Goal: Use online tool/utility: Use online tool/utility

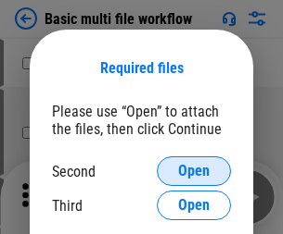
click at [194, 171] on span "Open" at bounding box center [194, 171] width 32 height 15
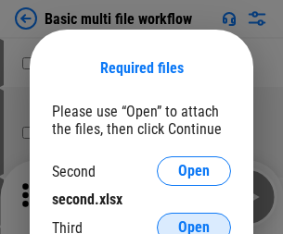
click at [194, 221] on span "Open" at bounding box center [194, 228] width 32 height 15
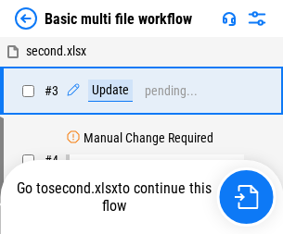
scroll to position [410, 0]
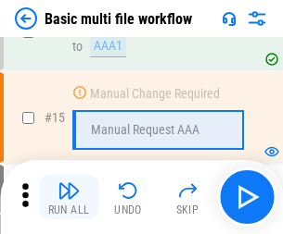
click at [69, 197] on img "button" at bounding box center [68, 191] width 22 height 22
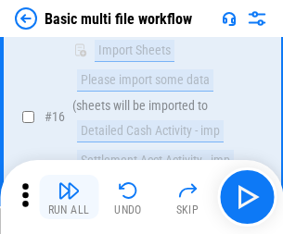
click at [69, 197] on img "button" at bounding box center [68, 191] width 22 height 22
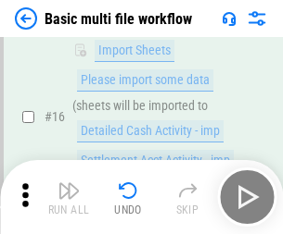
scroll to position [1233, 0]
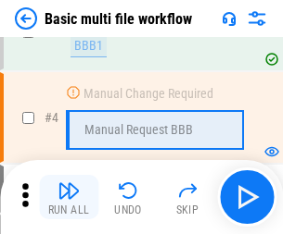
click at [69, 197] on img "button" at bounding box center [68, 191] width 22 height 22
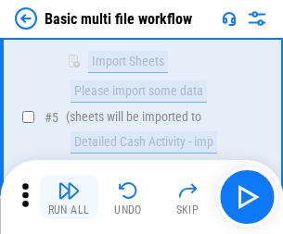
click at [69, 197] on img "button" at bounding box center [68, 191] width 22 height 22
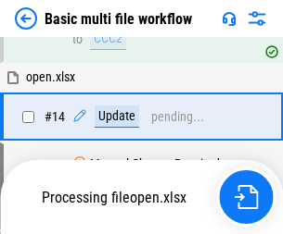
scroll to position [1103, 0]
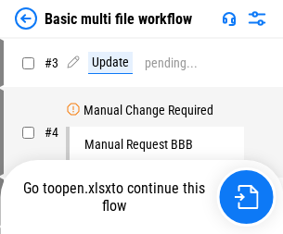
scroll to position [75, 0]
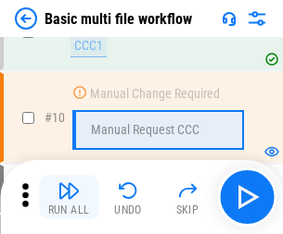
click at [69, 197] on img "button" at bounding box center [68, 191] width 22 height 22
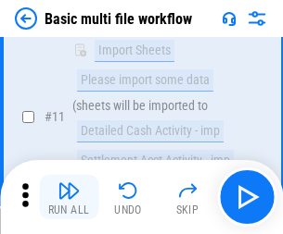
click at [69, 197] on img "button" at bounding box center [68, 191] width 22 height 22
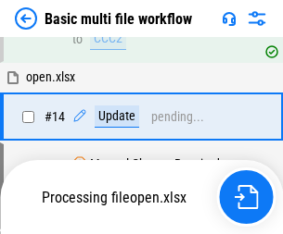
scroll to position [969, 0]
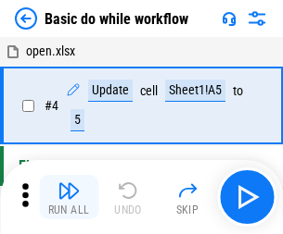
click at [69, 197] on img "button" at bounding box center [68, 191] width 22 height 22
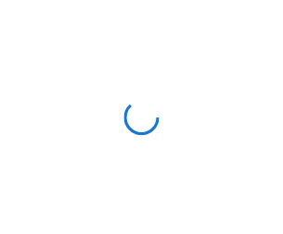
scroll to position [6, 0]
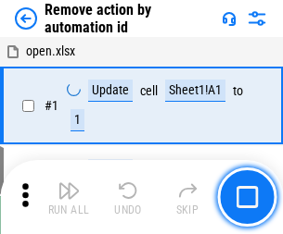
scroll to position [69, 0]
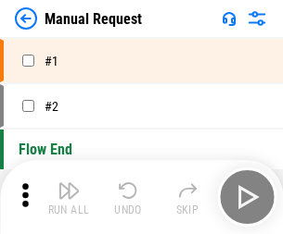
click at [69, 197] on img "button" at bounding box center [68, 191] width 22 height 22
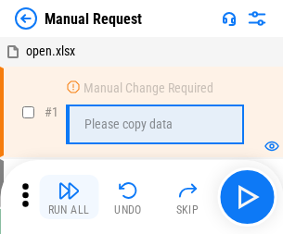
click at [69, 197] on img "button" at bounding box center [68, 191] width 22 height 22
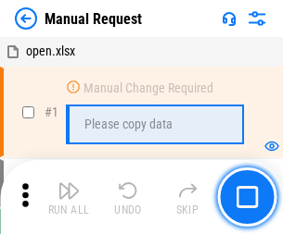
scroll to position [63, 0]
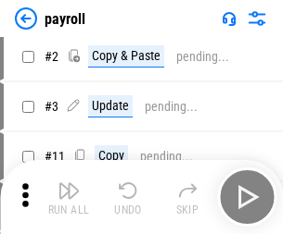
click at [69, 197] on img "button" at bounding box center [68, 191] width 22 height 22
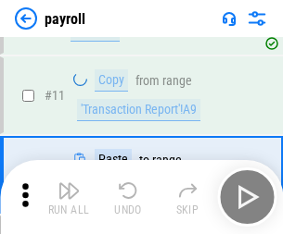
scroll to position [134, 0]
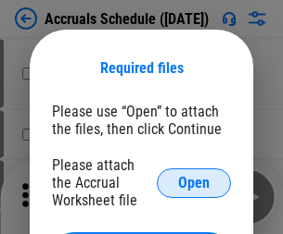
click at [194, 183] on span "Open" at bounding box center [194, 183] width 32 height 15
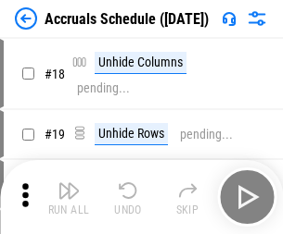
click at [69, 197] on img "button" at bounding box center [68, 191] width 22 height 22
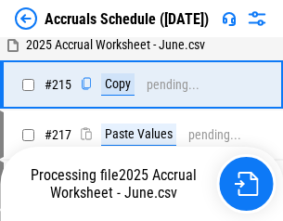
scroll to position [2833, 0]
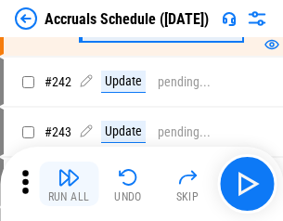
click at [69, 183] on img "button" at bounding box center [68, 177] width 22 height 22
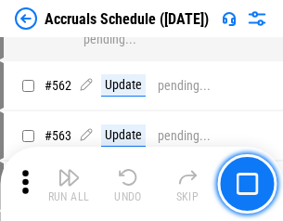
scroll to position [6746, 0]
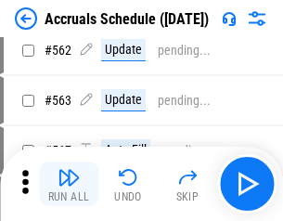
click at [69, 183] on img "button" at bounding box center [68, 177] width 22 height 22
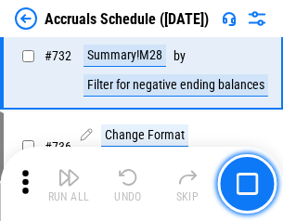
scroll to position [8954, 0]
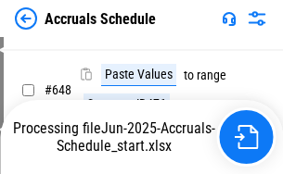
scroll to position [8094, 0]
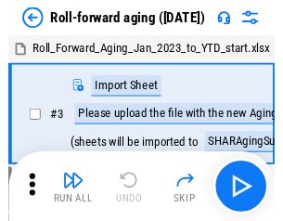
scroll to position [3, 0]
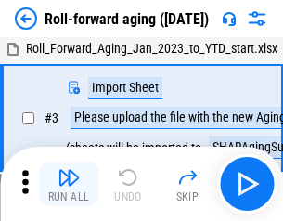
click at [69, 183] on img "button" at bounding box center [68, 177] width 22 height 22
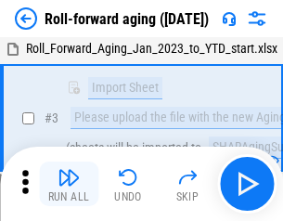
click at [69, 183] on img "button" at bounding box center [68, 177] width 22 height 22
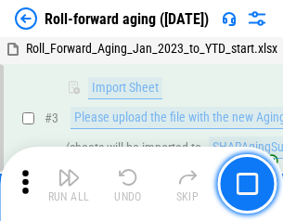
scroll to position [120, 0]
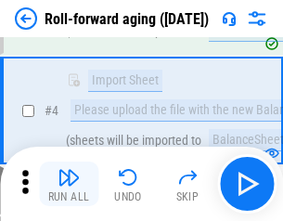
click at [69, 183] on img "button" at bounding box center [68, 177] width 22 height 22
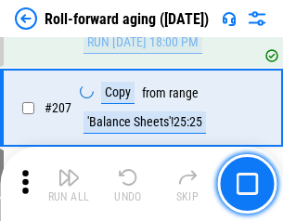
scroll to position [5845, 0]
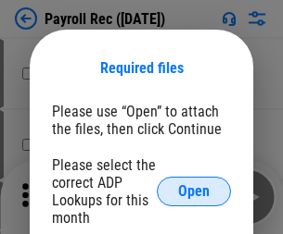
click at [194, 192] on span "Open" at bounding box center [194, 191] width 32 height 15
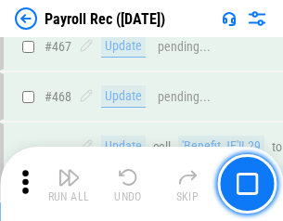
scroll to position [9874, 0]
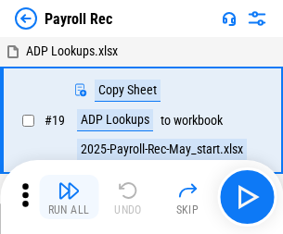
click at [69, 197] on img "button" at bounding box center [68, 191] width 22 height 22
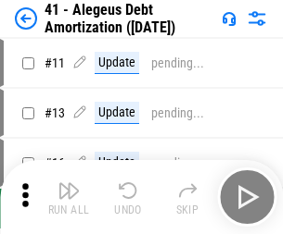
click at [69, 197] on img "button" at bounding box center [68, 191] width 22 height 22
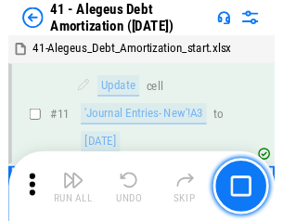
scroll to position [229, 0]
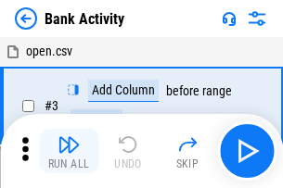
click at [69, 151] on img "button" at bounding box center [68, 144] width 22 height 22
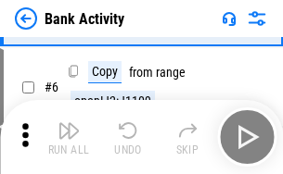
scroll to position [98, 0]
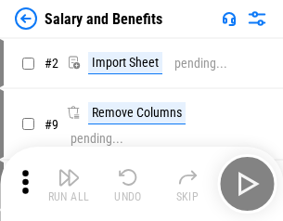
click at [69, 183] on img "button" at bounding box center [68, 177] width 22 height 22
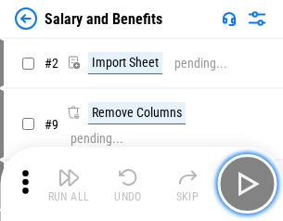
scroll to position [25, 0]
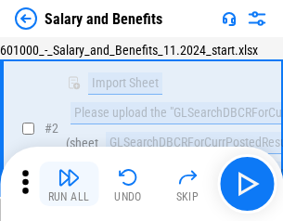
click at [69, 183] on img "button" at bounding box center [68, 177] width 22 height 22
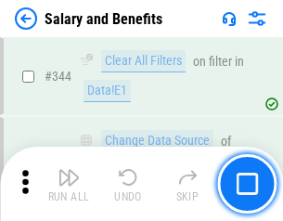
scroll to position [8675, 0]
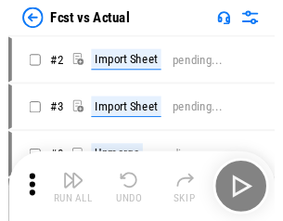
scroll to position [24, 0]
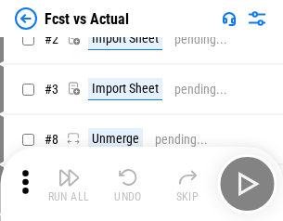
click at [69, 183] on img "button" at bounding box center [68, 177] width 22 height 22
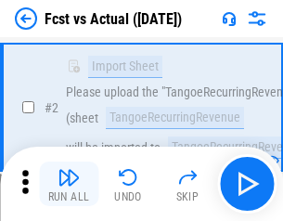
click at [69, 183] on img "button" at bounding box center [68, 177] width 22 height 22
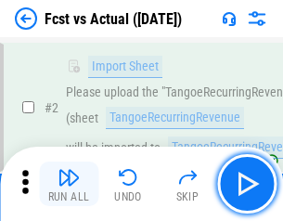
scroll to position [173, 0]
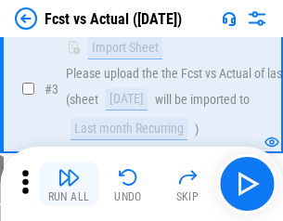
click at [69, 183] on img "button" at bounding box center [68, 177] width 22 height 22
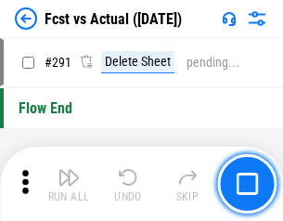
scroll to position [8769, 0]
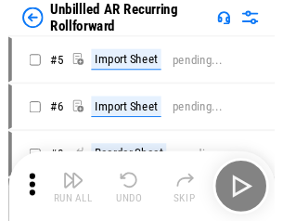
scroll to position [40, 0]
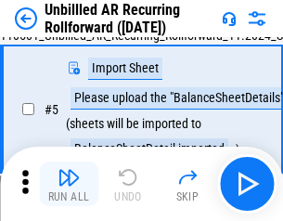
click at [69, 183] on img "button" at bounding box center [68, 177] width 22 height 22
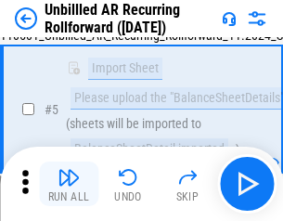
click at [69, 183] on img "button" at bounding box center [68, 177] width 22 height 22
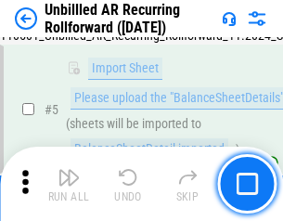
scroll to position [174, 0]
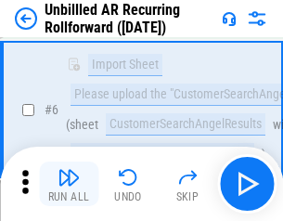
click at [69, 183] on img "button" at bounding box center [68, 177] width 22 height 22
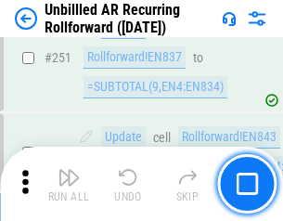
scroll to position [6294, 0]
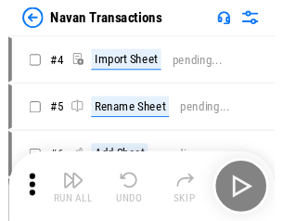
scroll to position [30, 0]
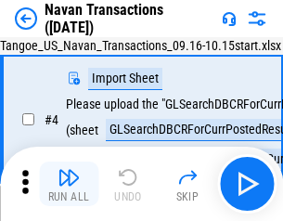
click at [69, 183] on img "button" at bounding box center [68, 177] width 22 height 22
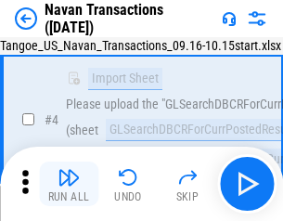
click at [69, 183] on img "button" at bounding box center [68, 177] width 22 height 22
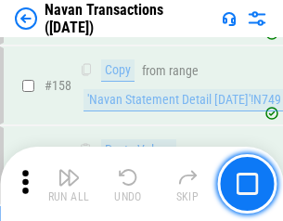
scroll to position [6007, 0]
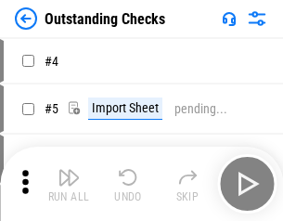
click at [69, 183] on img "button" at bounding box center [68, 177] width 22 height 22
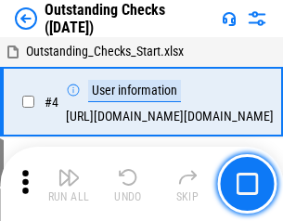
scroll to position [78, 0]
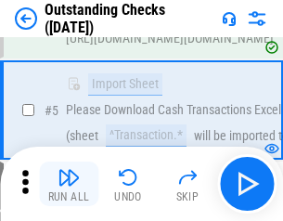
click at [69, 183] on img "button" at bounding box center [68, 177] width 22 height 22
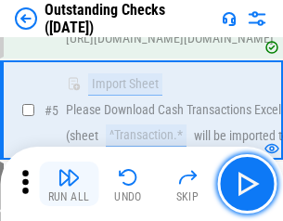
scroll to position [194, 0]
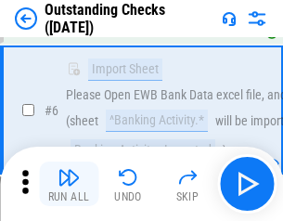
click at [69, 183] on img "button" at bounding box center [68, 177] width 22 height 22
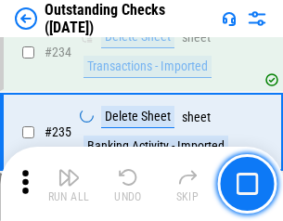
scroll to position [5626, 0]
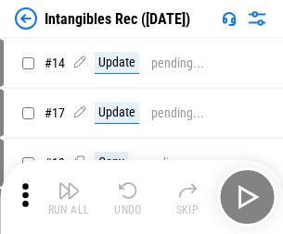
click at [69, 197] on img "button" at bounding box center [68, 191] width 22 height 22
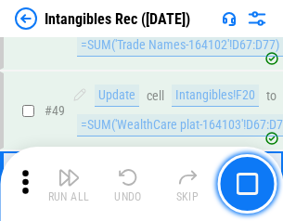
scroll to position [722, 0]
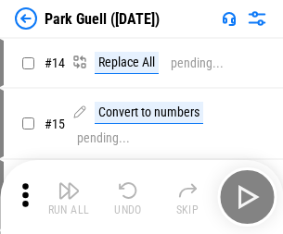
click at [69, 183] on img "button" at bounding box center [68, 191] width 22 height 22
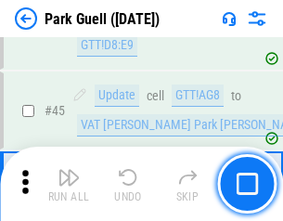
scroll to position [2317, 0]
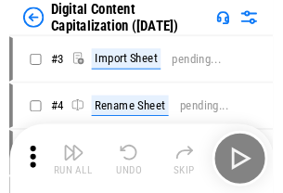
scroll to position [54, 0]
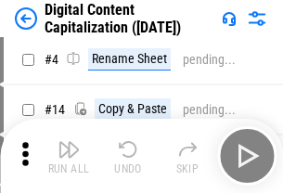
click at [69, 156] on img "button" at bounding box center [68, 149] width 22 height 22
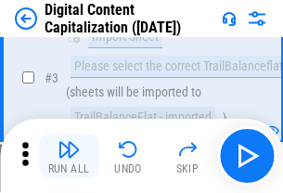
click at [69, 156] on img "button" at bounding box center [68, 149] width 22 height 22
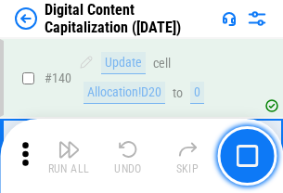
scroll to position [1965, 0]
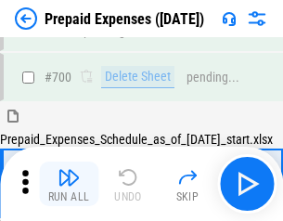
click at [69, 183] on img "button" at bounding box center [68, 177] width 22 height 22
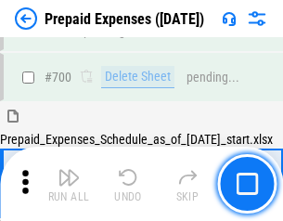
scroll to position [4985, 0]
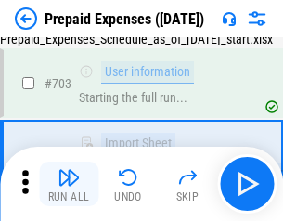
click at [69, 183] on img "button" at bounding box center [68, 177] width 22 height 22
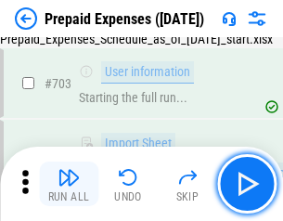
scroll to position [5095, 0]
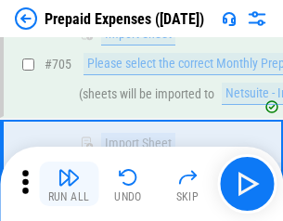
click at [69, 183] on img "button" at bounding box center [68, 177] width 22 height 22
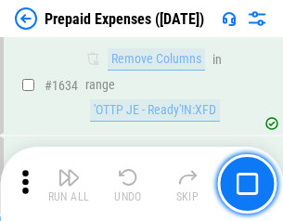
scroll to position [18040, 0]
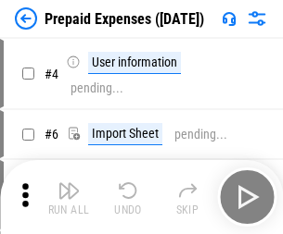
click at [69, 197] on img "button" at bounding box center [68, 191] width 22 height 22
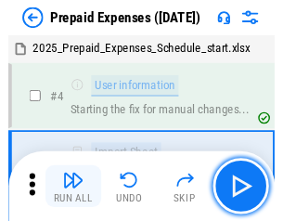
scroll to position [82, 0]
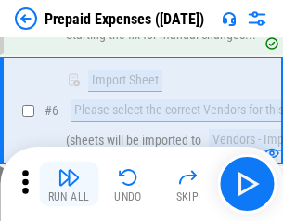
click at [69, 183] on img "button" at bounding box center [68, 177] width 22 height 22
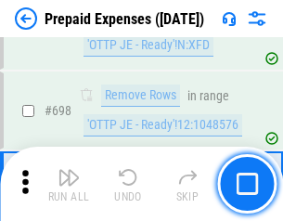
scroll to position [6452, 0]
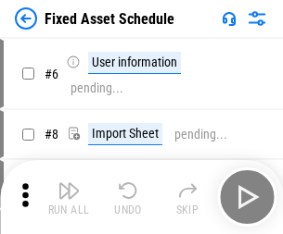
click at [69, 197] on img "button" at bounding box center [68, 191] width 22 height 22
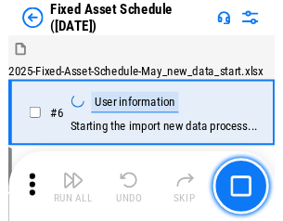
scroll to position [100, 0]
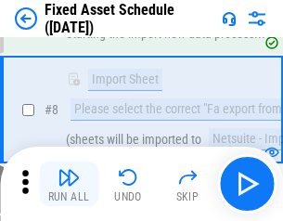
click at [69, 183] on img "button" at bounding box center [68, 177] width 22 height 22
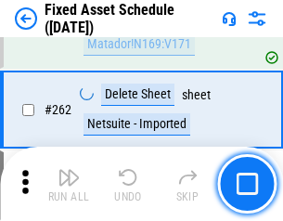
scroll to position [5905, 0]
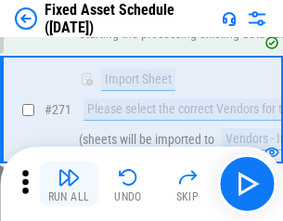
click at [69, 183] on img "button" at bounding box center [68, 177] width 22 height 22
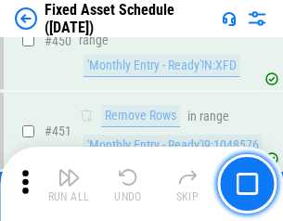
scroll to position [8283, 0]
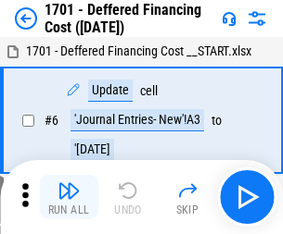
click at [69, 197] on img "button" at bounding box center [68, 191] width 22 height 22
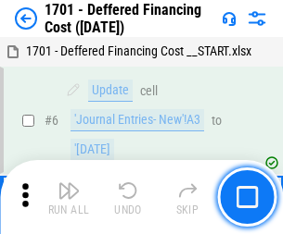
scroll to position [222, 0]
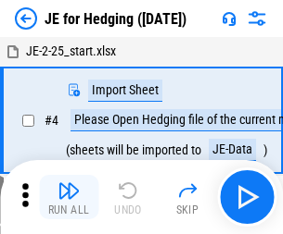
click at [69, 183] on img "button" at bounding box center [68, 191] width 22 height 22
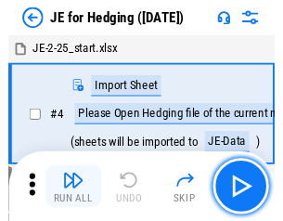
scroll to position [3, 0]
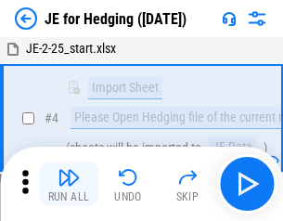
click at [69, 183] on img "button" at bounding box center [68, 177] width 22 height 22
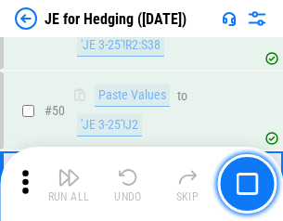
scroll to position [1200, 0]
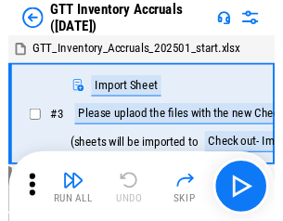
scroll to position [3, 0]
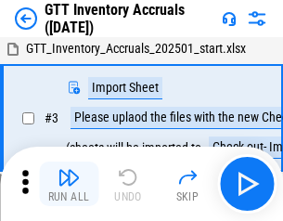
click at [69, 183] on img "button" at bounding box center [68, 177] width 22 height 22
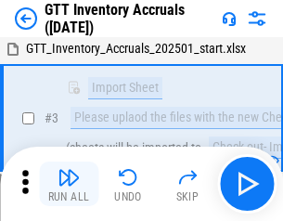
click at [69, 183] on img "button" at bounding box center [68, 177] width 22 height 22
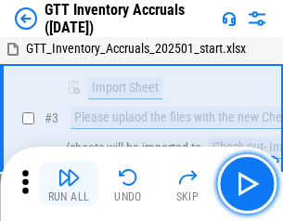
scroll to position [120, 0]
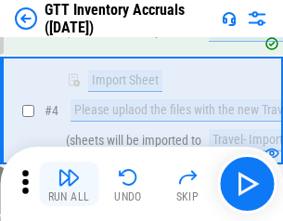
click at [69, 183] on img "button" at bounding box center [68, 177] width 22 height 22
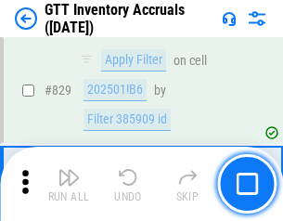
scroll to position [14064, 0]
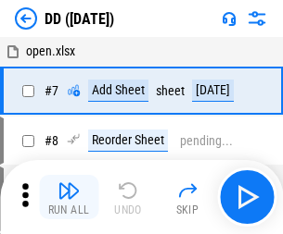
click at [69, 197] on img "button" at bounding box center [68, 191] width 22 height 22
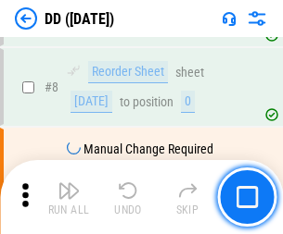
scroll to position [179, 0]
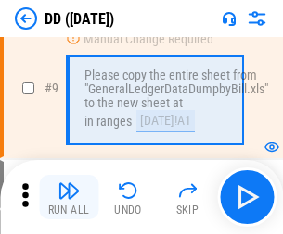
click at [69, 197] on img "button" at bounding box center [68, 191] width 22 height 22
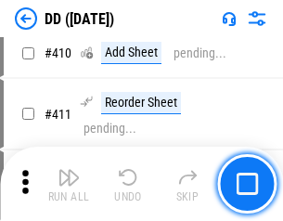
scroll to position [8290, 0]
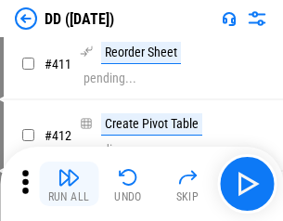
click at [69, 183] on img "button" at bounding box center [68, 177] width 22 height 22
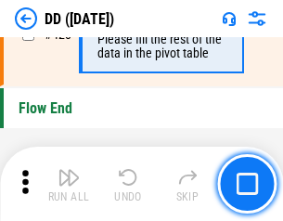
scroll to position [8868, 0]
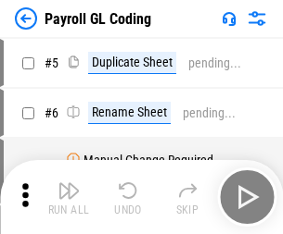
click at [69, 197] on img "button" at bounding box center [68, 191] width 22 height 22
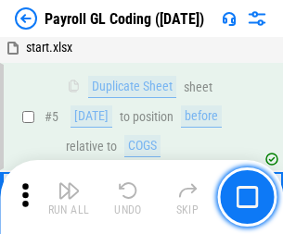
scroll to position [222, 0]
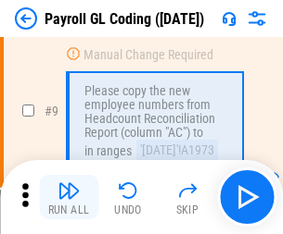
click at [69, 197] on img "button" at bounding box center [68, 191] width 22 height 22
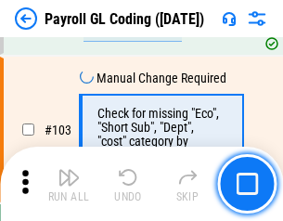
scroll to position [4347, 0]
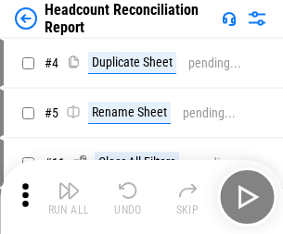
click at [69, 197] on img "button" at bounding box center [68, 191] width 22 height 22
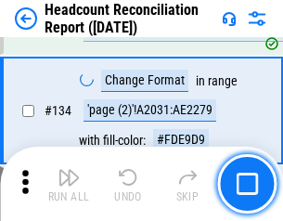
scroll to position [2227, 0]
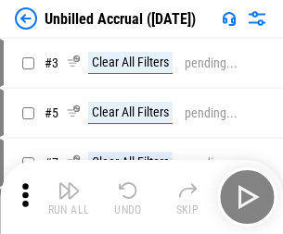
click at [69, 197] on img "button" at bounding box center [68, 191] width 22 height 22
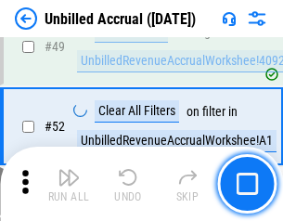
scroll to position [1681, 0]
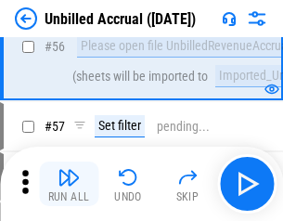
click at [69, 183] on img "button" at bounding box center [68, 177] width 22 height 22
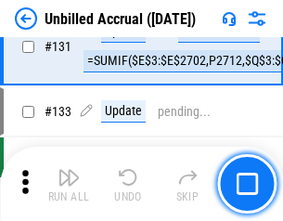
scroll to position [5519, 0]
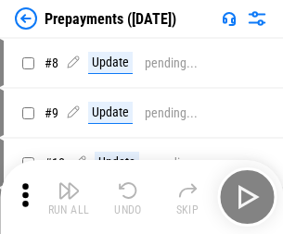
click at [69, 197] on img "button" at bounding box center [68, 191] width 22 height 22
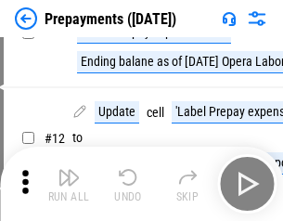
scroll to position [116, 0]
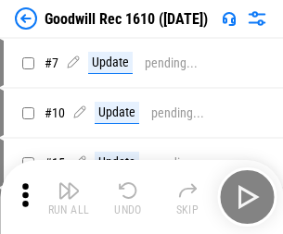
click at [69, 197] on img "button" at bounding box center [68, 191] width 22 height 22
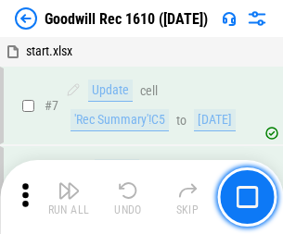
scroll to position [317, 0]
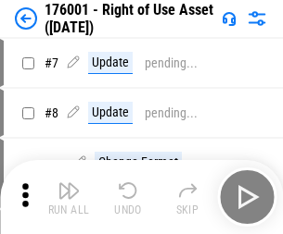
click at [69, 197] on img "button" at bounding box center [68, 191] width 22 height 22
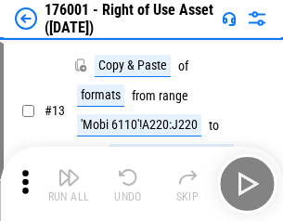
scroll to position [120, 0]
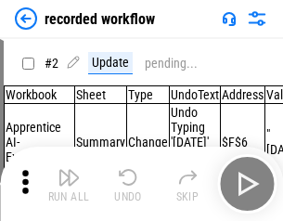
click at [69, 183] on img "button" at bounding box center [68, 177] width 22 height 22
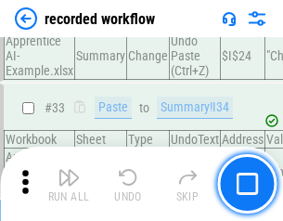
scroll to position [5791, 0]
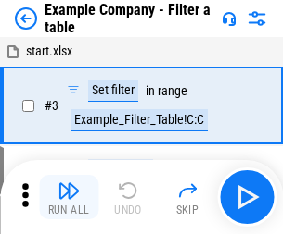
click at [69, 197] on img "button" at bounding box center [68, 191] width 22 height 22
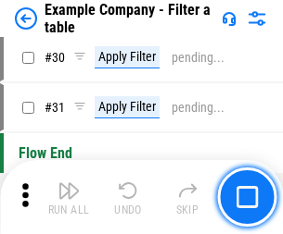
scroll to position [1695, 0]
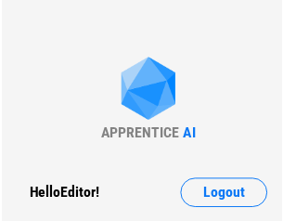
scroll to position [29, 0]
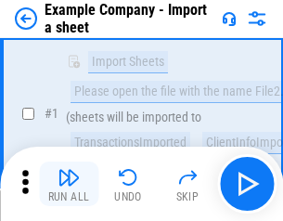
click at [69, 183] on img "button" at bounding box center [68, 177] width 22 height 22
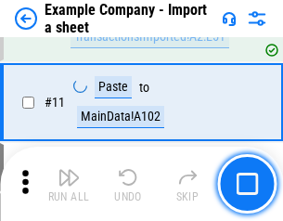
scroll to position [410, 0]
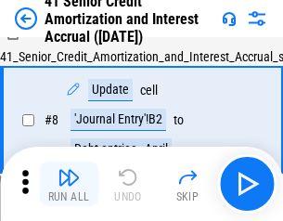
click at [69, 183] on img "button" at bounding box center [68, 177] width 22 height 22
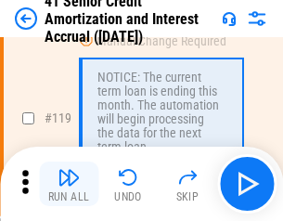
click at [69, 183] on img "button" at bounding box center [68, 177] width 22 height 22
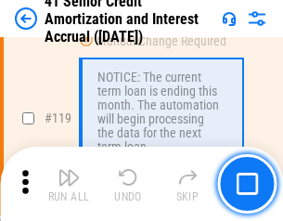
scroll to position [1748, 0]
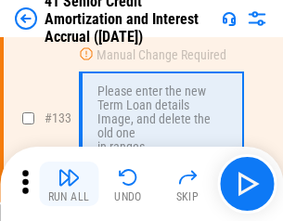
click at [69, 183] on img "button" at bounding box center [68, 177] width 22 height 22
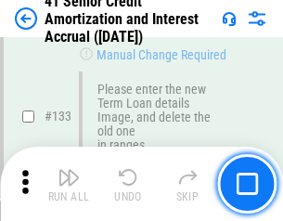
scroll to position [1936, 0]
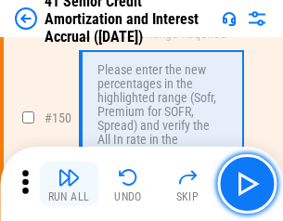
click at [69, 183] on img "button" at bounding box center [68, 177] width 22 height 22
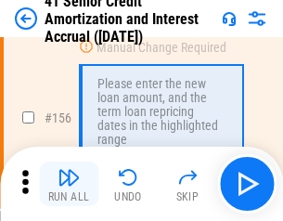
click at [69, 183] on img "button" at bounding box center [68, 177] width 22 height 22
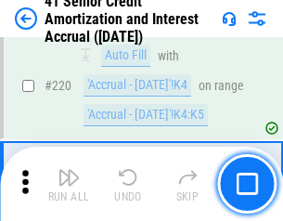
scroll to position [4150, 0]
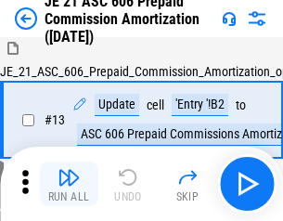
click at [69, 183] on img "button" at bounding box center [68, 177] width 22 height 22
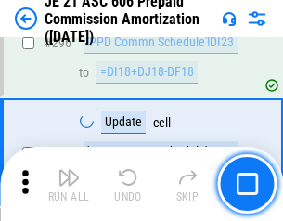
scroll to position [3409, 0]
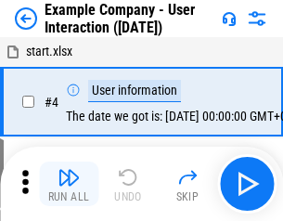
click at [69, 183] on img "button" at bounding box center [68, 177] width 22 height 22
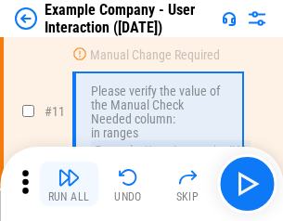
click at [69, 183] on img "button" at bounding box center [68, 177] width 22 height 22
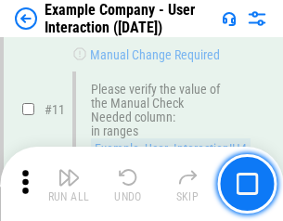
scroll to position [401, 0]
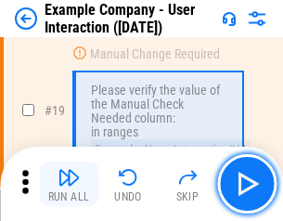
click at [69, 183] on img "button" at bounding box center [68, 177] width 22 height 22
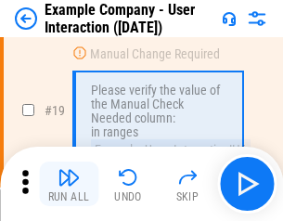
click at [69, 183] on img "button" at bounding box center [68, 177] width 22 height 22
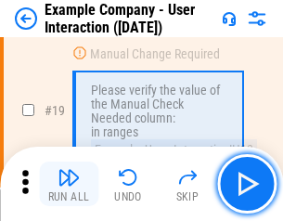
click at [69, 183] on img "button" at bounding box center [68, 177] width 22 height 22
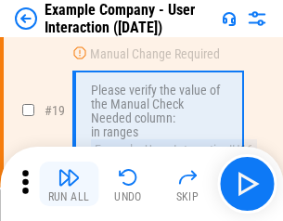
click at [69, 183] on img "button" at bounding box center [68, 177] width 22 height 22
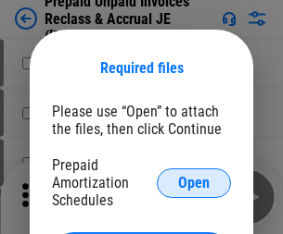
click at [194, 183] on span "Open" at bounding box center [194, 183] width 32 height 15
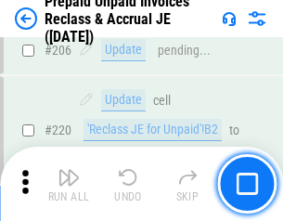
scroll to position [2401, 0]
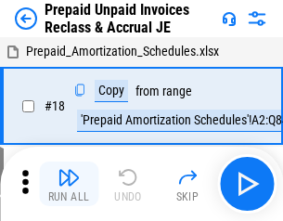
click at [69, 183] on img "button" at bounding box center [68, 177] width 22 height 22
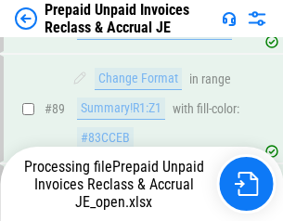
scroll to position [1512, 0]
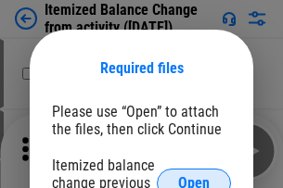
click at [194, 176] on span "Open" at bounding box center [194, 183] width 32 height 15
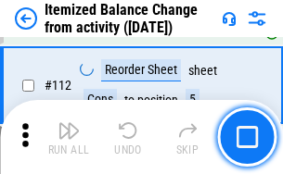
scroll to position [3099, 0]
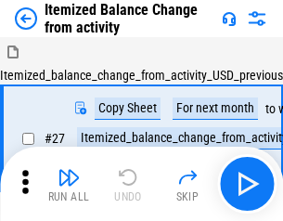
scroll to position [29, 0]
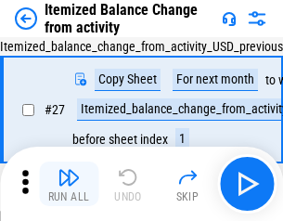
click at [69, 183] on img "button" at bounding box center [68, 177] width 22 height 22
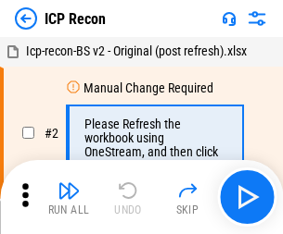
scroll to position [8, 0]
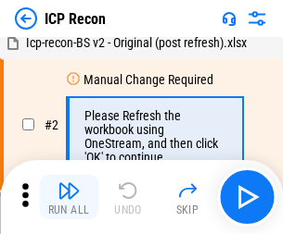
click at [69, 197] on img "button" at bounding box center [68, 191] width 22 height 22
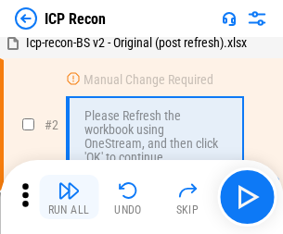
click at [69, 197] on img "button" at bounding box center [68, 191] width 22 height 22
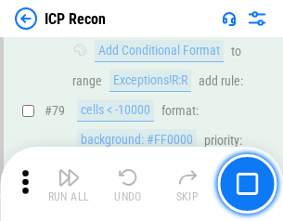
scroll to position [1816, 0]
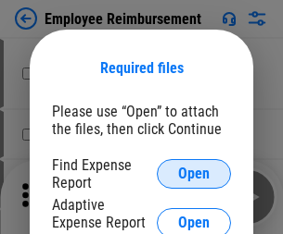
click at [194, 174] on span "Open" at bounding box center [194, 174] width 32 height 15
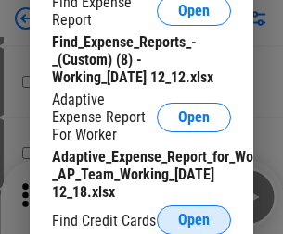
click at [194, 220] on span "Open" at bounding box center [194, 220] width 32 height 15
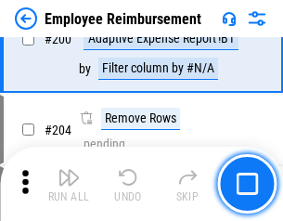
scroll to position [4569, 0]
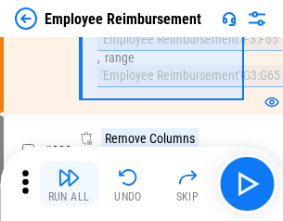
click at [69, 183] on img "button" at bounding box center [68, 177] width 22 height 22
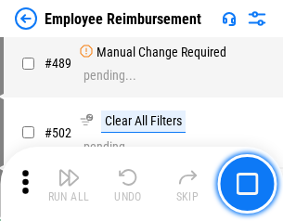
scroll to position [11599, 0]
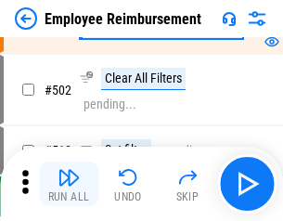
click at [69, 183] on img "button" at bounding box center [68, 177] width 22 height 22
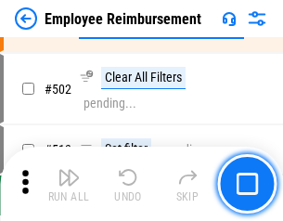
click at [69, 183] on img "button" at bounding box center [68, 177] width 22 height 22
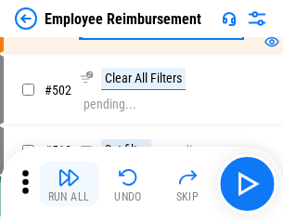
click at [69, 183] on img "button" at bounding box center [68, 177] width 22 height 22
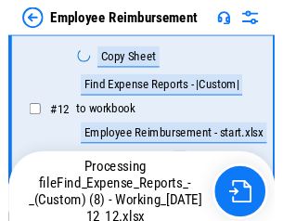
scroll to position [377, 0]
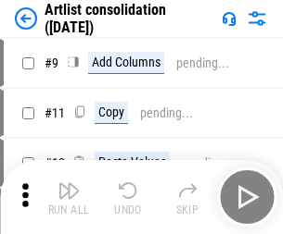
click at [69, 197] on img "button" at bounding box center [68, 191] width 22 height 22
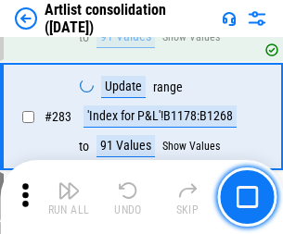
scroll to position [7663, 0]
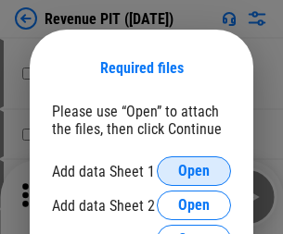
click at [194, 171] on span "Open" at bounding box center [194, 171] width 32 height 15
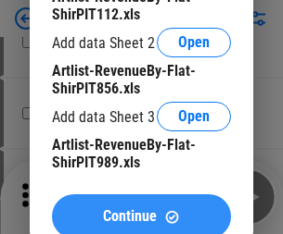
click at [141, 212] on span "Continue" at bounding box center [130, 216] width 54 height 15
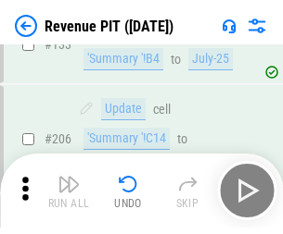
scroll to position [1883, 0]
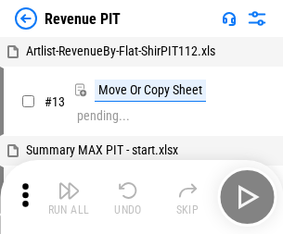
scroll to position [29, 0]
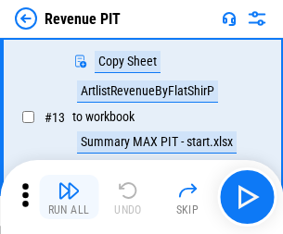
click at [69, 197] on img "button" at bounding box center [68, 191] width 22 height 22
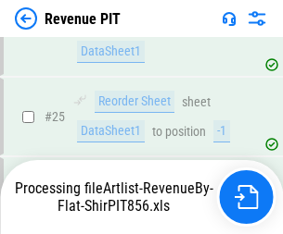
scroll to position [771, 0]
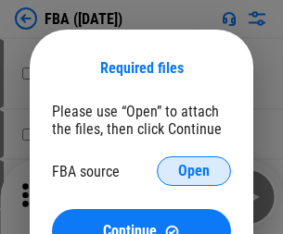
click at [194, 171] on span "Open" at bounding box center [194, 171] width 32 height 15
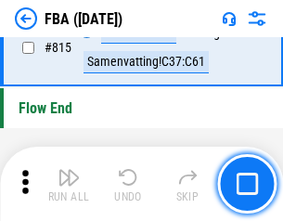
scroll to position [16587, 0]
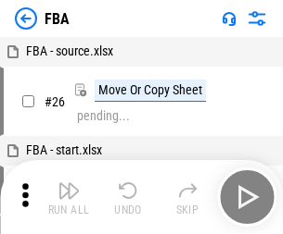
click at [69, 197] on img "button" at bounding box center [68, 191] width 22 height 22
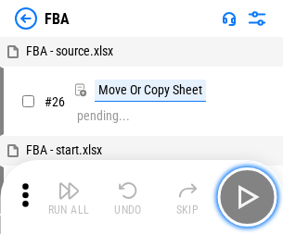
scroll to position [19, 0]
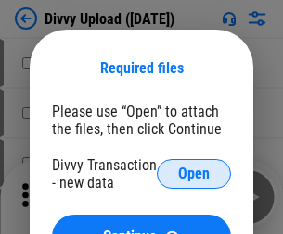
click at [194, 174] on span "Open" at bounding box center [194, 174] width 32 height 15
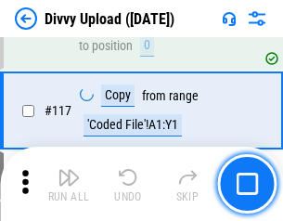
scroll to position [1569, 0]
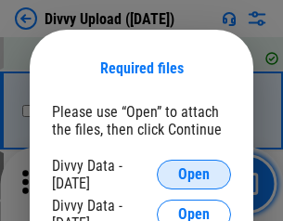
click at [194, 174] on span "Open" at bounding box center [194, 174] width 32 height 15
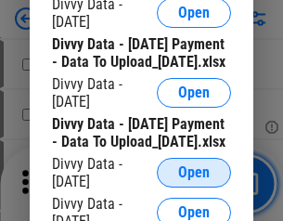
click at [194, 180] on span "Open" at bounding box center [194, 172] width 32 height 15
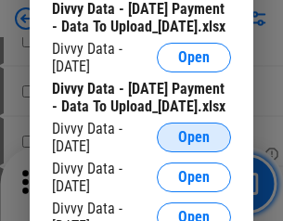
click at [194, 145] on span "Open" at bounding box center [194, 137] width 32 height 15
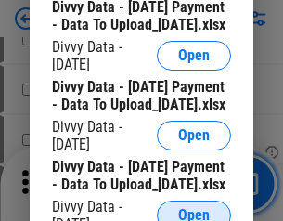
click at [194, 208] on span "Open" at bounding box center [194, 215] width 32 height 15
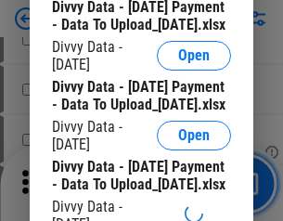
scroll to position [2119, 0]
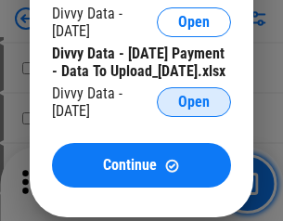
click at [194, 109] on span "Open" at bounding box center [194, 102] width 32 height 15
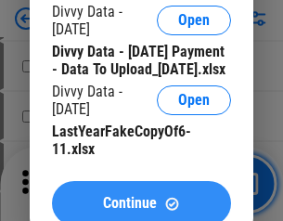
click at [141, 195] on span "Continue" at bounding box center [130, 202] width 54 height 15
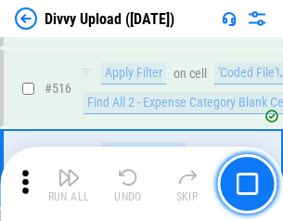
scroll to position [11624, 0]
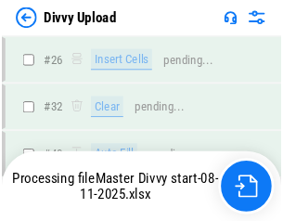
scroll to position [1569, 0]
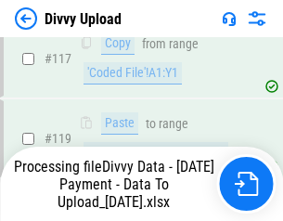
scroll to position [1738, 0]
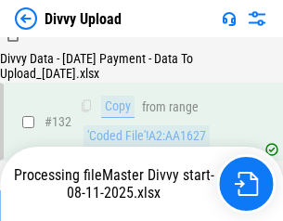
scroll to position [2239, 0]
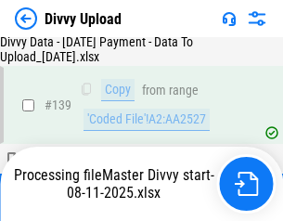
scroll to position [2648, 0]
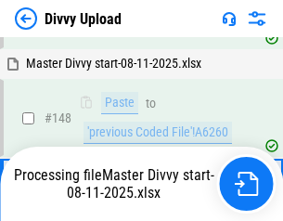
scroll to position [3151, 0]
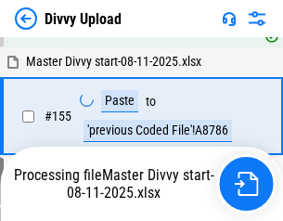
scroll to position [3766, 0]
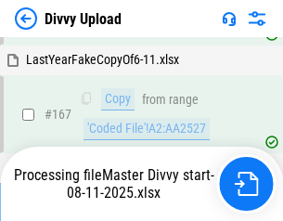
scroll to position [4248, 0]
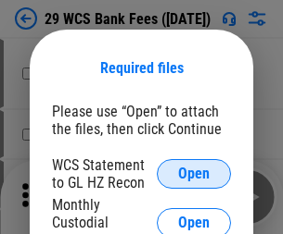
click at [194, 174] on span "Open" at bounding box center [194, 174] width 32 height 15
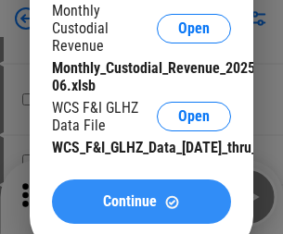
click at [141, 209] on span "Continue" at bounding box center [130, 202] width 54 height 15
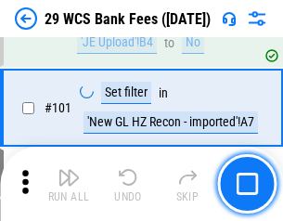
scroll to position [1806, 0]
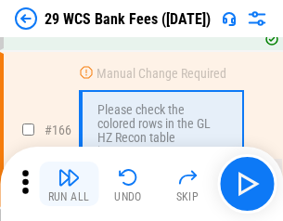
click at [69, 183] on img "button" at bounding box center [68, 177] width 22 height 22
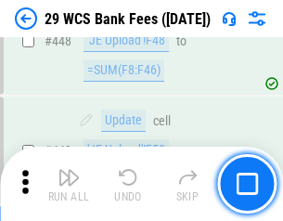
scroll to position [8972, 0]
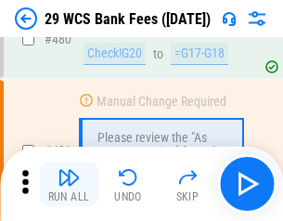
click at [69, 183] on img "button" at bounding box center [68, 177] width 22 height 22
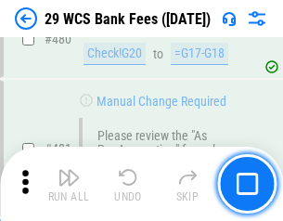
scroll to position [9554, 0]
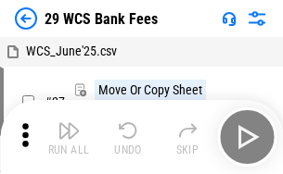
scroll to position [33, 0]
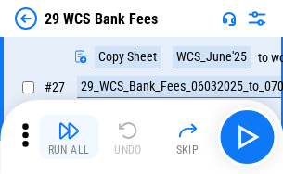
click at [69, 137] on img "button" at bounding box center [68, 131] width 22 height 22
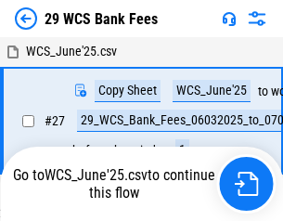
scroll to position [10, 0]
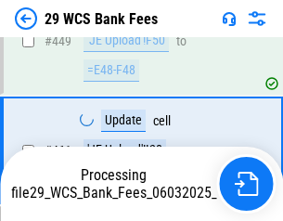
scroll to position [9125, 0]
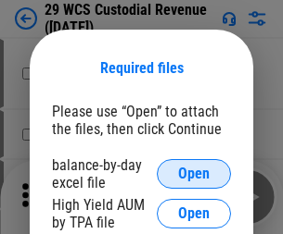
click at [194, 174] on span "Open" at bounding box center [194, 174] width 32 height 15
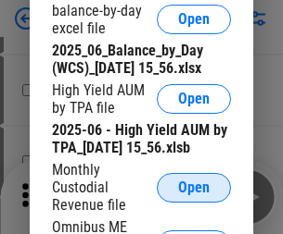
click at [194, 195] on span "Open" at bounding box center [194, 188] width 32 height 15
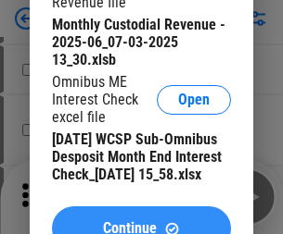
click at [141, 221] on span "Continue" at bounding box center [130, 228] width 54 height 15
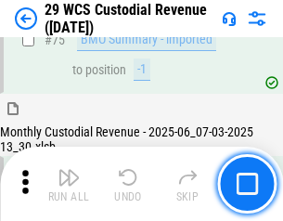
scroll to position [1935, 0]
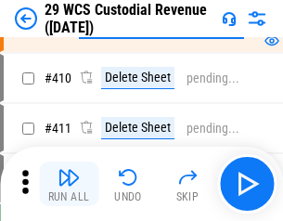
click at [69, 183] on img "button" at bounding box center [68, 177] width 22 height 22
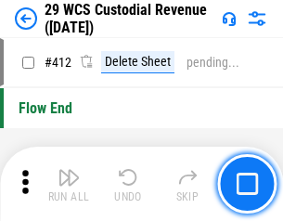
scroll to position [8849, 0]
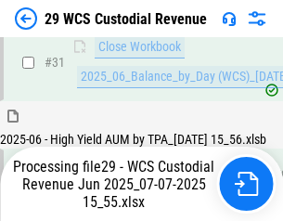
scroll to position [951, 0]
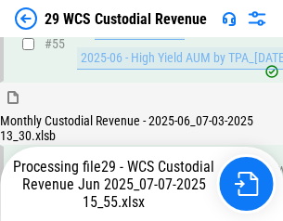
scroll to position [1935, 0]
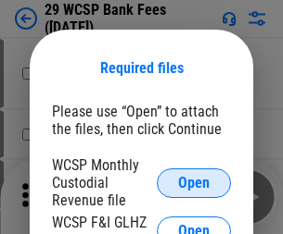
click at [194, 183] on span "Open" at bounding box center [194, 183] width 32 height 15
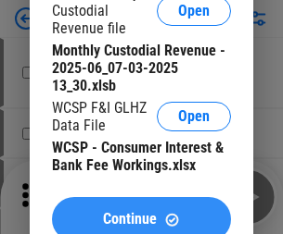
click at [141, 212] on span "Continue" at bounding box center [130, 219] width 54 height 15
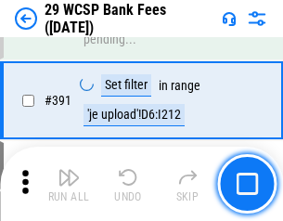
scroll to position [6302, 0]
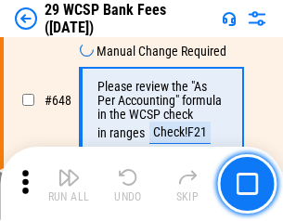
click at [69, 183] on img "button" at bounding box center [68, 177] width 22 height 22
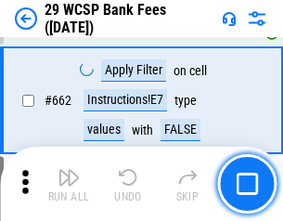
scroll to position [10822, 0]
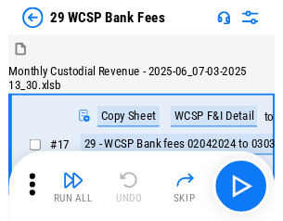
scroll to position [44, 0]
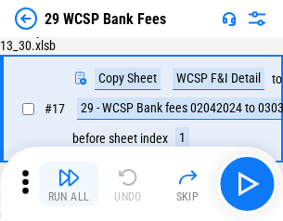
click at [69, 183] on img "button" at bounding box center [68, 177] width 22 height 22
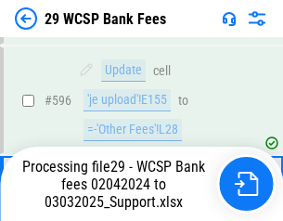
scroll to position [8499, 0]
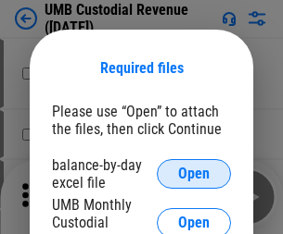
click at [194, 174] on span "Open" at bounding box center [194, 174] width 32 height 15
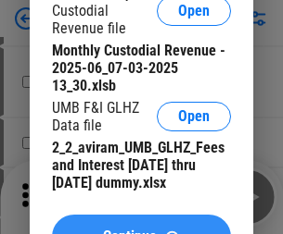
click at [141, 230] on span "Continue" at bounding box center [130, 237] width 54 height 15
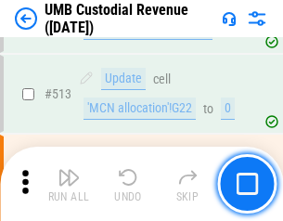
scroll to position [8962, 0]
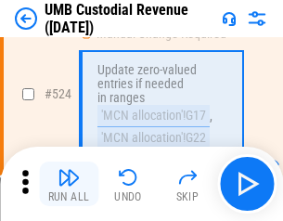
click at [69, 183] on img "button" at bounding box center [68, 177] width 22 height 22
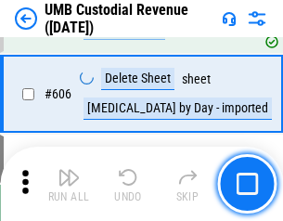
scroll to position [10695, 0]
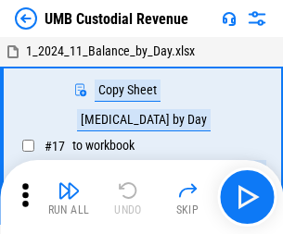
scroll to position [14, 0]
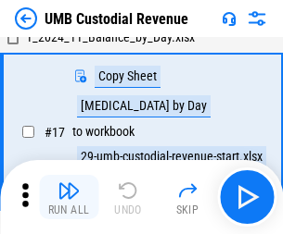
click at [69, 197] on img "button" at bounding box center [68, 191] width 22 height 22
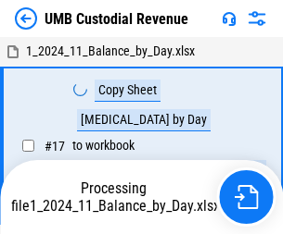
scroll to position [14, 0]
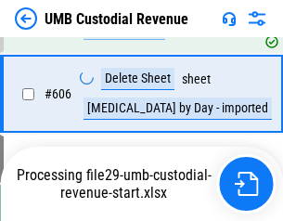
scroll to position [10653, 0]
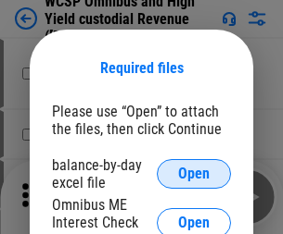
click at [194, 174] on span "Open" at bounding box center [194, 174] width 32 height 15
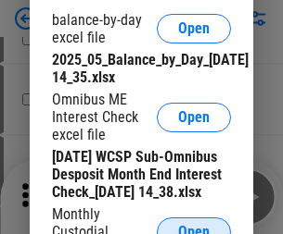
click at [194, 225] on span "Open" at bounding box center [194, 232] width 32 height 15
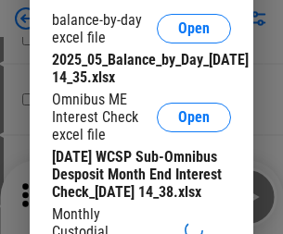
scroll to position [278, 0]
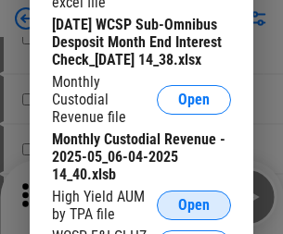
click at [194, 213] on span "Open" at bounding box center [194, 205] width 32 height 15
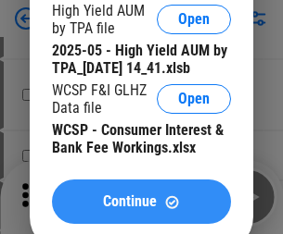
click at [141, 209] on span "Continue" at bounding box center [130, 202] width 54 height 15
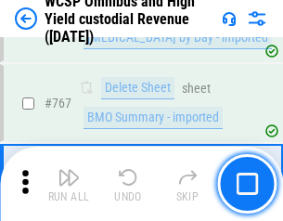
scroll to position [15098, 0]
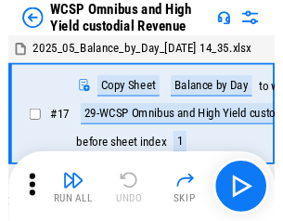
scroll to position [10, 0]
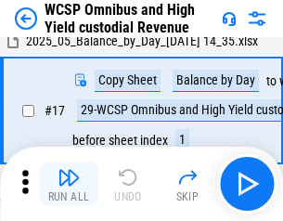
click at [69, 183] on img "button" at bounding box center [68, 177] width 22 height 22
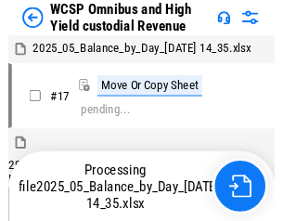
scroll to position [10, 0]
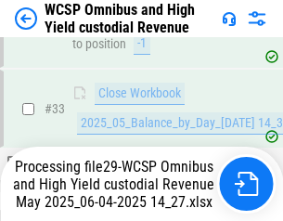
scroll to position [1355, 0]
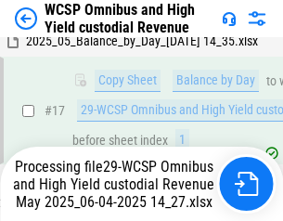
scroll to position [385, 0]
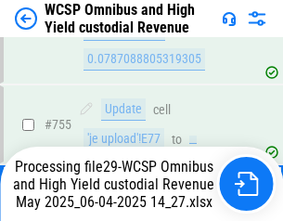
scroll to position [14896, 0]
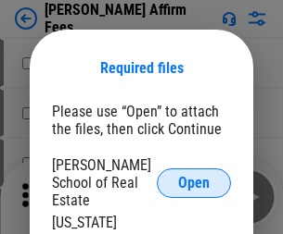
click at [194, 176] on span "Open" at bounding box center [194, 183] width 32 height 15
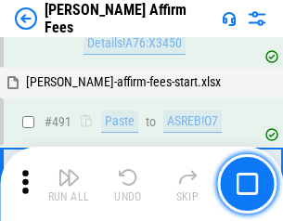
scroll to position [5038, 0]
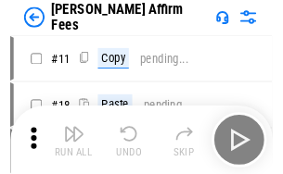
scroll to position [19, 0]
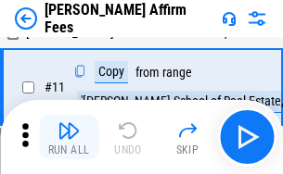
click at [69, 137] on img "button" at bounding box center [68, 131] width 22 height 22
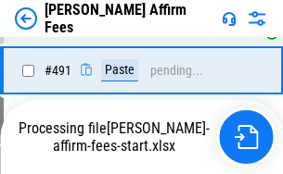
scroll to position [5061, 0]
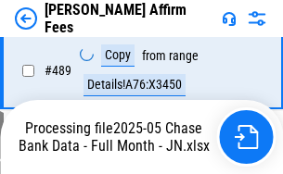
scroll to position [4859, 0]
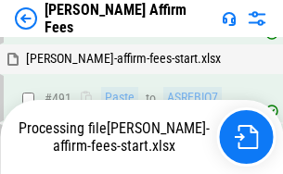
scroll to position [5061, 0]
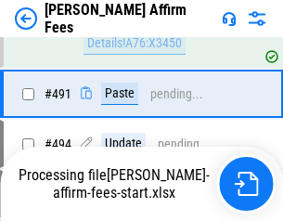
scroll to position [4944, 0]
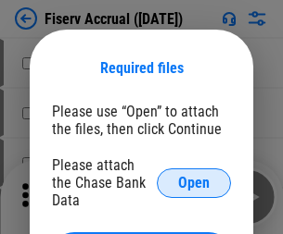
click at [194, 176] on span "Open" at bounding box center [194, 183] width 32 height 15
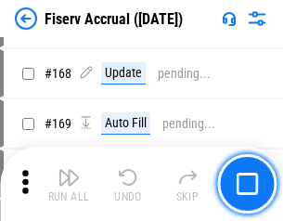
scroll to position [3772, 0]
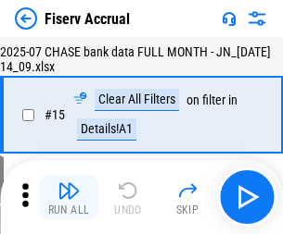
click at [69, 197] on img "button" at bounding box center [68, 191] width 22 height 22
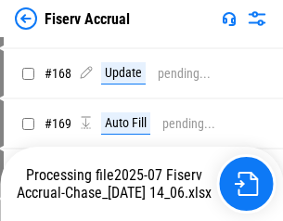
scroll to position [4645, 0]
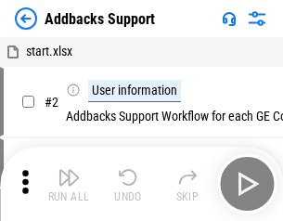
click at [69, 183] on img "button" at bounding box center [68, 177] width 22 height 22
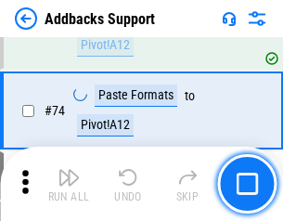
scroll to position [1349, 0]
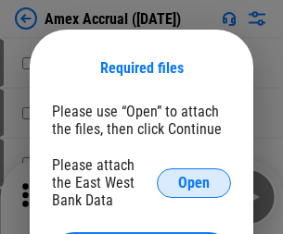
click at [194, 183] on span "Open" at bounding box center [194, 183] width 32 height 15
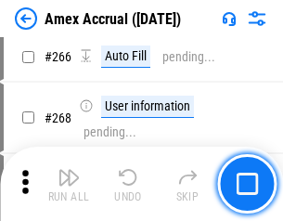
scroll to position [5197, 0]
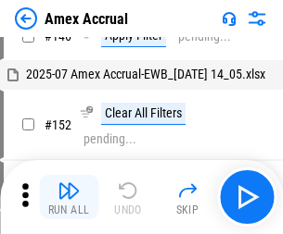
click at [69, 197] on img "button" at bounding box center [68, 191] width 22 height 22
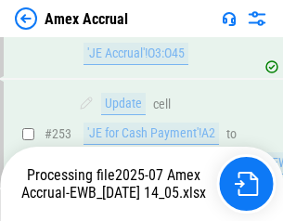
scroll to position [5405, 0]
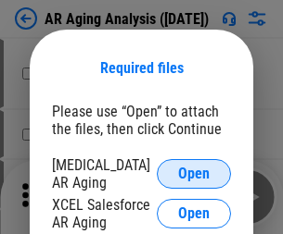
click at [194, 171] on span "Open" at bounding box center [194, 174] width 32 height 15
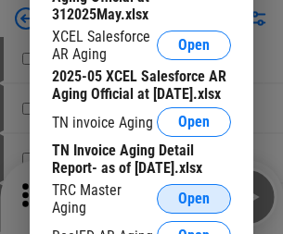
click at [194, 194] on span "Open" at bounding box center [194, 199] width 32 height 15
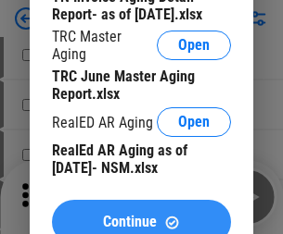
click at [141, 215] on span "Continue" at bounding box center [130, 222] width 54 height 15
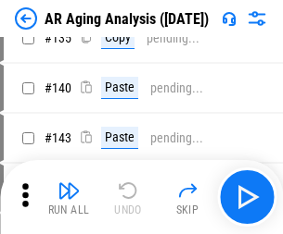
scroll to position [19, 0]
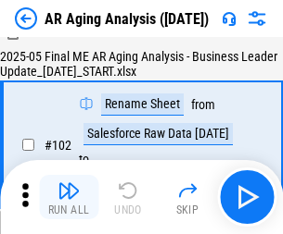
click at [69, 197] on img "button" at bounding box center [68, 191] width 22 height 22
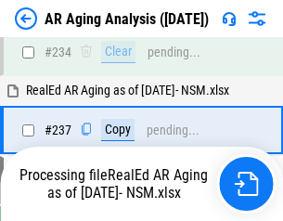
scroll to position [2872, 0]
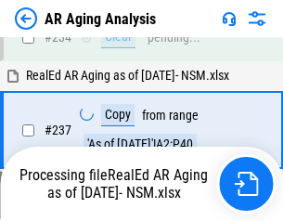
scroll to position [2928, 0]
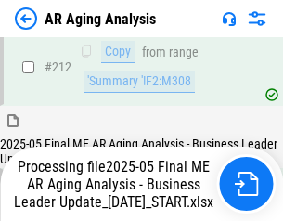
scroll to position [2851, 0]
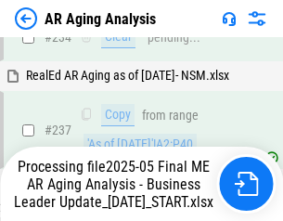
scroll to position [2928, 0]
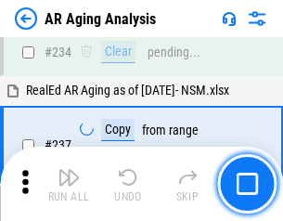
scroll to position [2851, 0]
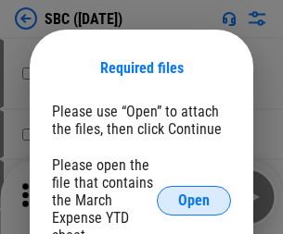
click at [194, 200] on span "Open" at bounding box center [194, 201] width 32 height 15
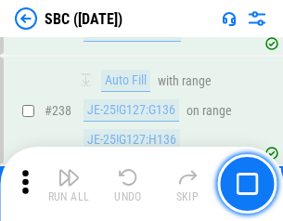
scroll to position [3504, 0]
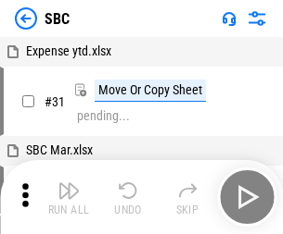
scroll to position [19, 0]
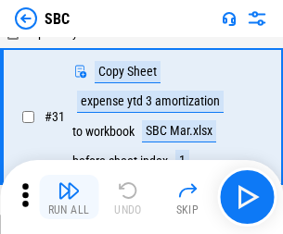
click at [69, 197] on img "button" at bounding box center [68, 191] width 22 height 22
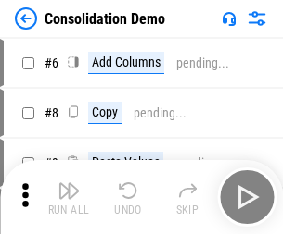
click at [69, 197] on img "button" at bounding box center [68, 191] width 22 height 22
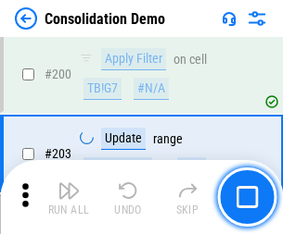
scroll to position [5810, 0]
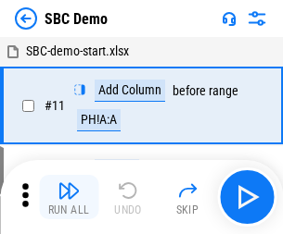
click at [69, 197] on img "button" at bounding box center [68, 191] width 22 height 22
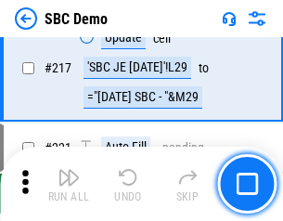
scroll to position [4574, 0]
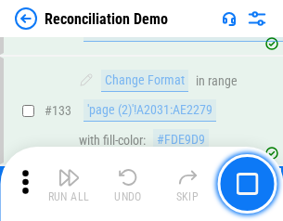
scroll to position [2200, 0]
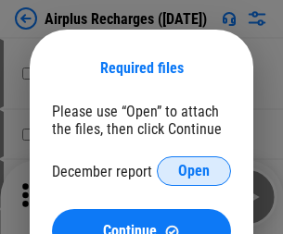
click at [194, 171] on span "Open" at bounding box center [194, 171] width 32 height 15
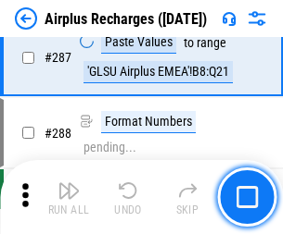
scroll to position [6689, 0]
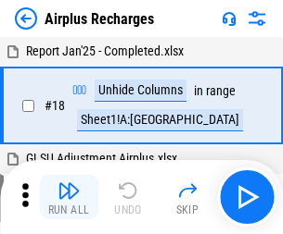
click at [69, 197] on img "button" at bounding box center [68, 191] width 22 height 22
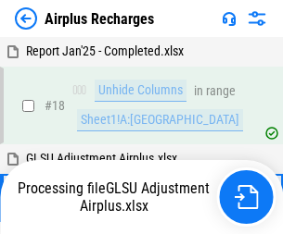
scroll to position [82, 0]
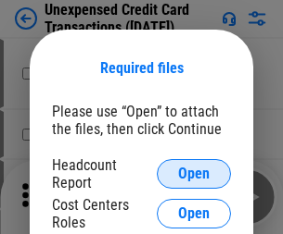
click at [194, 174] on span "Open" at bounding box center [194, 174] width 32 height 15
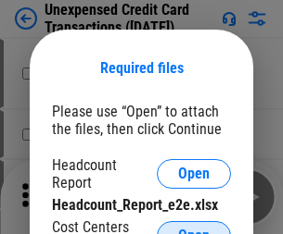
click at [194, 229] on span "Open" at bounding box center [194, 236] width 32 height 15
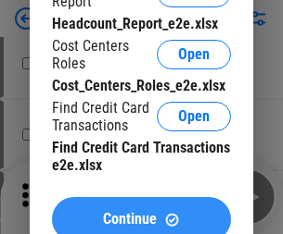
click at [141, 212] on span "Continue" at bounding box center [130, 219] width 54 height 15
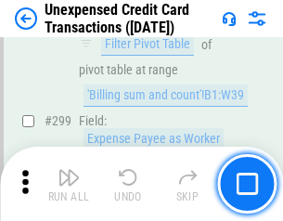
scroll to position [4415, 0]
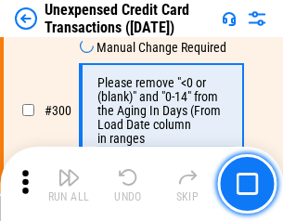
click at [69, 183] on img "button" at bounding box center [68, 177] width 22 height 22
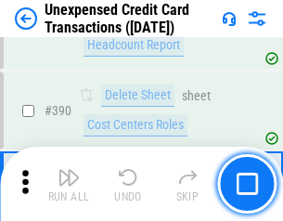
scroll to position [5969, 0]
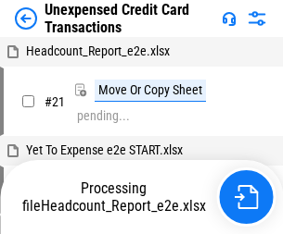
scroll to position [29, 0]
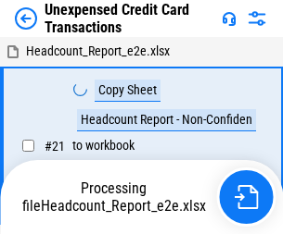
scroll to position [29, 0]
